Goal: Find specific page/section: Find specific page/section

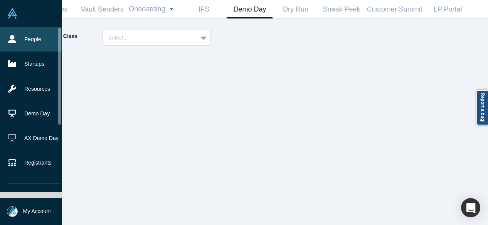
click at [15, 39] on icon at bounding box center [12, 39] width 8 height 8
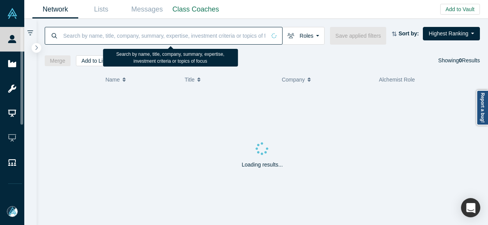
click at [82, 35] on input at bounding box center [163, 36] width 203 height 18
paste input "[PERSON_NAME]"
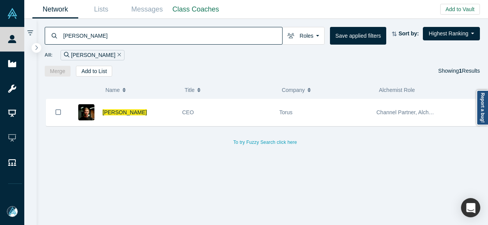
type input "[PERSON_NAME]"
